Goal: Task Accomplishment & Management: Manage account settings

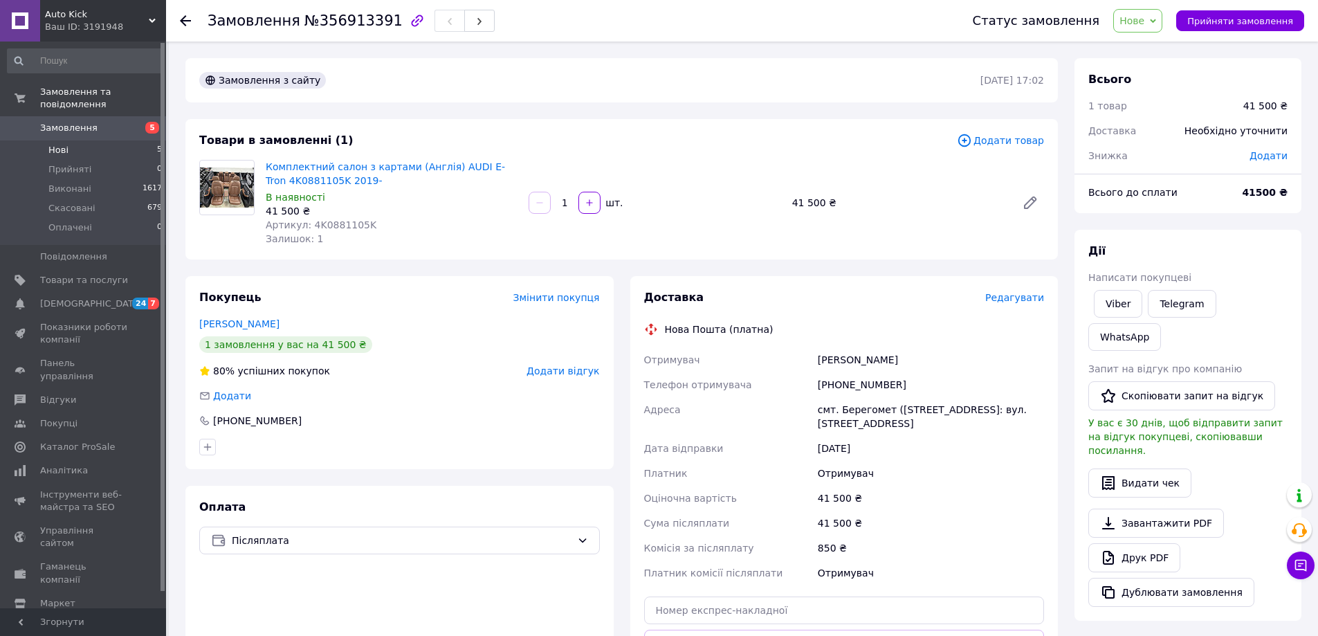
click at [60, 144] on span "Нові" at bounding box center [58, 150] width 20 height 12
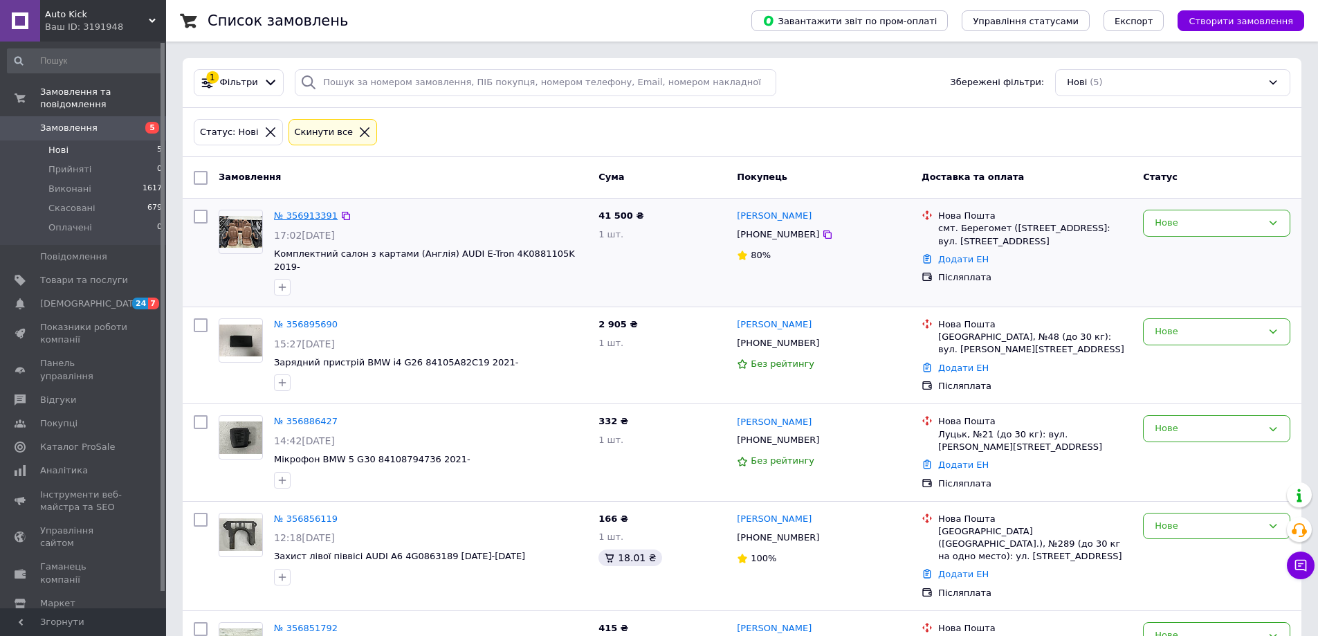
click at [316, 213] on link "№ 356913391" at bounding box center [306, 215] width 64 height 10
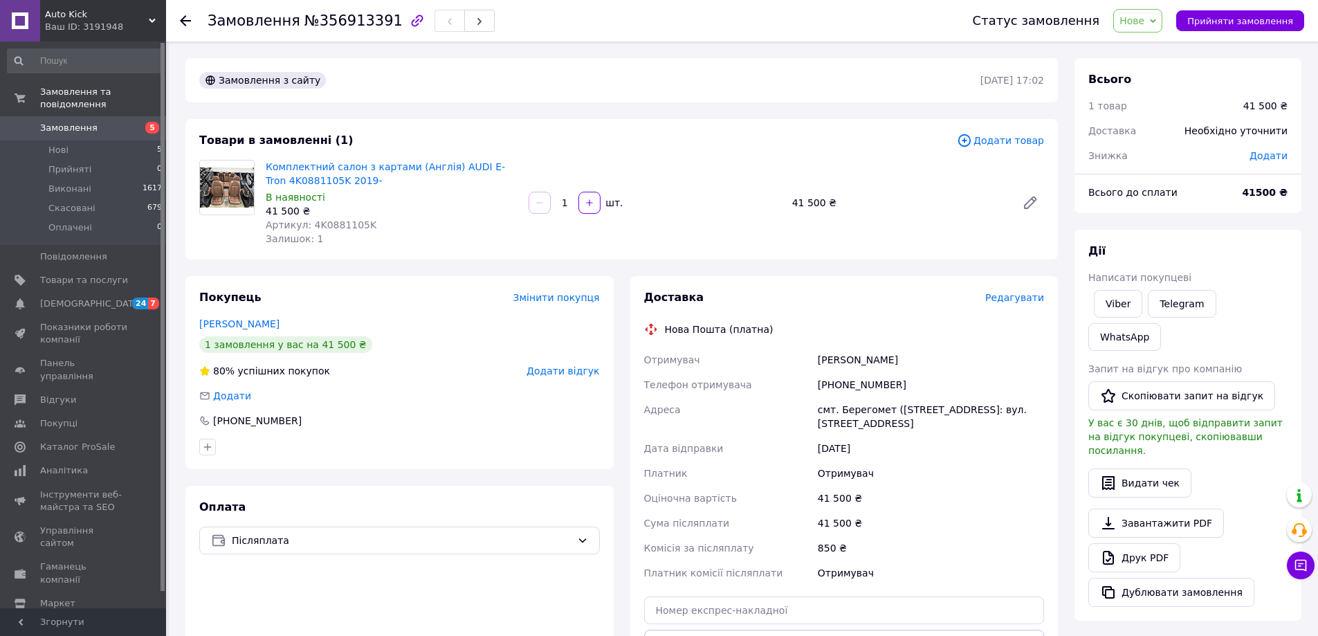
click at [270, 371] on div "80% успішних покупок" at bounding box center [264, 371] width 131 height 14
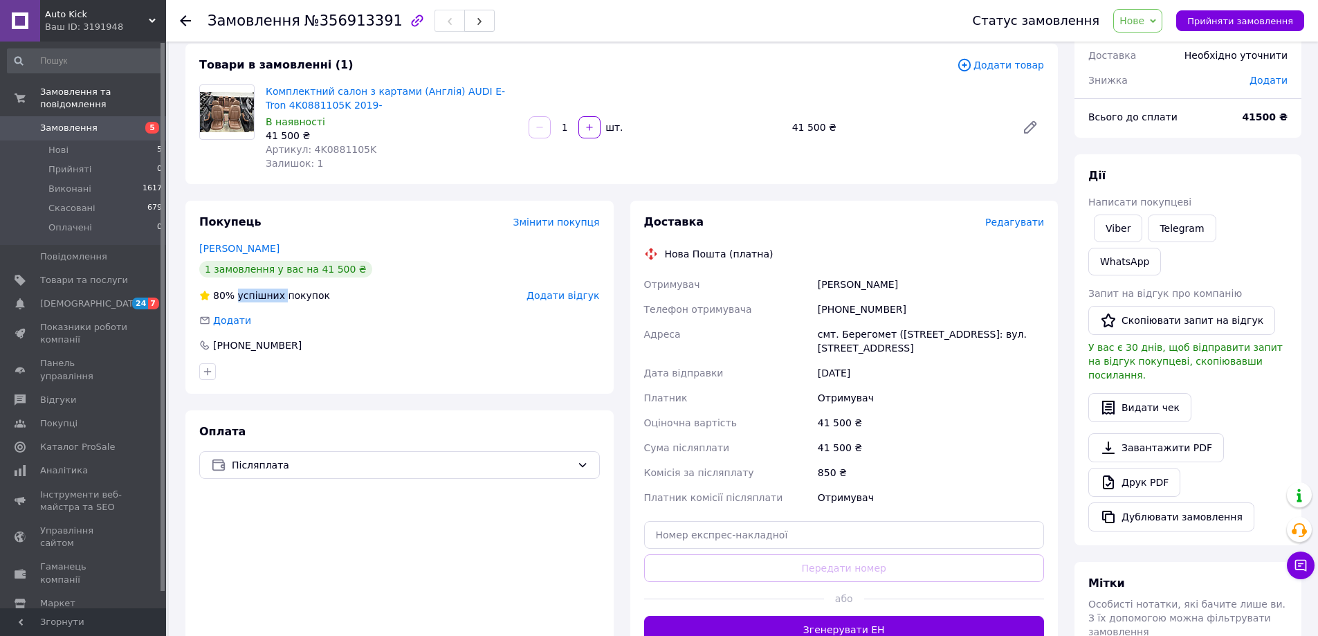
scroll to position [68, 0]
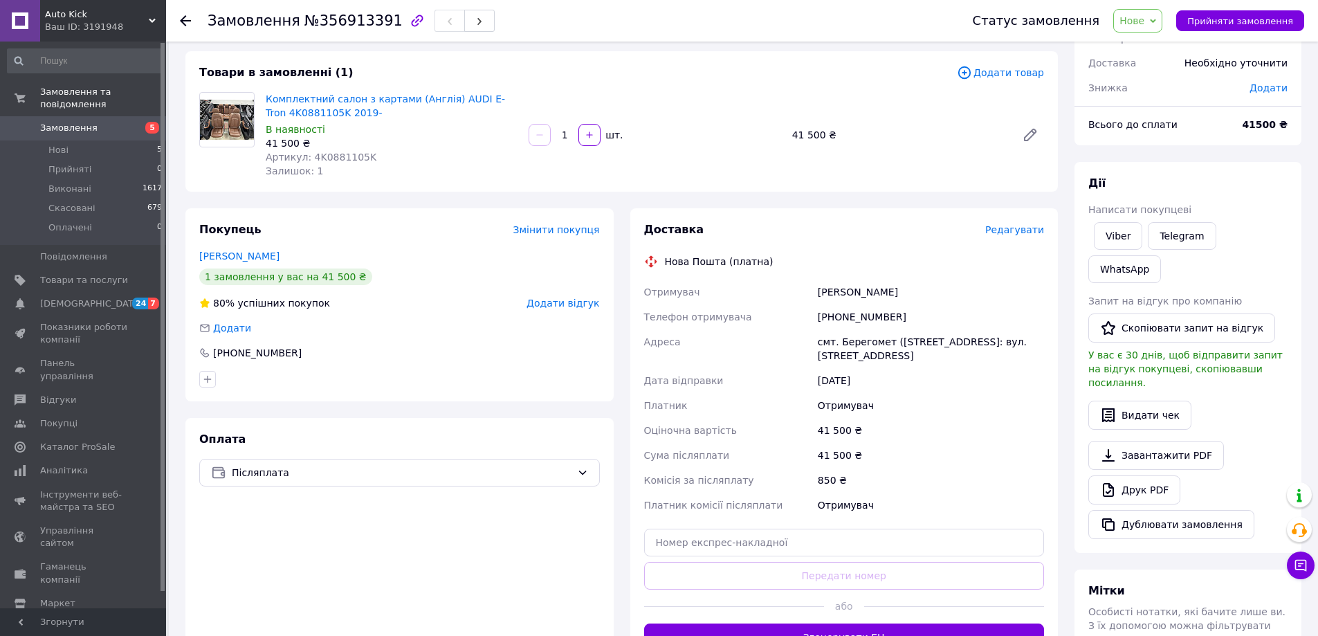
click at [331, 156] on span "Артикул: 4K0881105K" at bounding box center [321, 156] width 111 height 11
copy span "4K0881105K"
